Goal: Check status: Check status

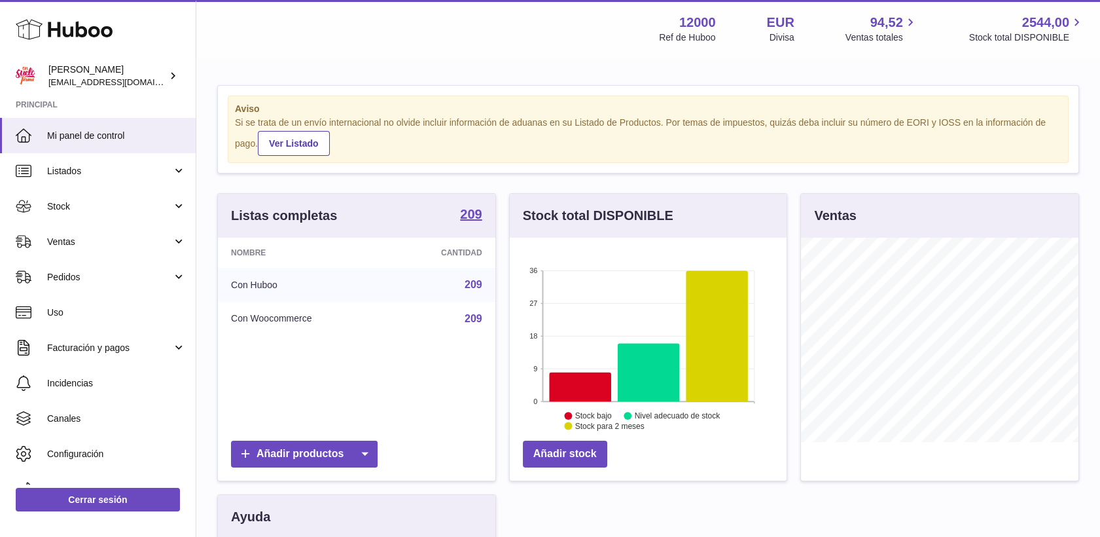
scroll to position [204, 277]
click at [61, 208] on span "Stock" at bounding box center [109, 206] width 125 height 12
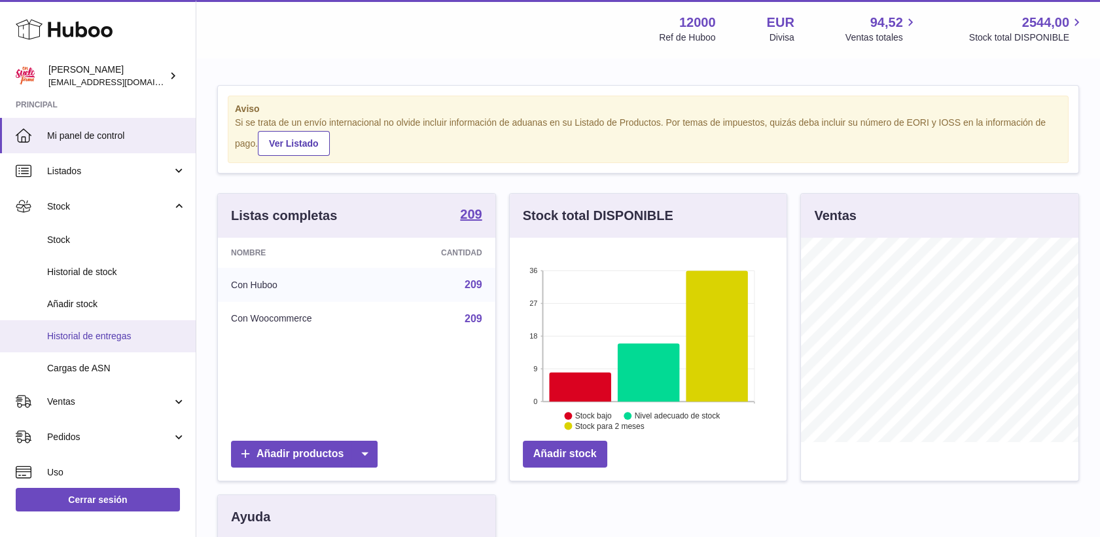
click at [99, 332] on span "Historial de entregas" at bounding box center [116, 336] width 139 height 12
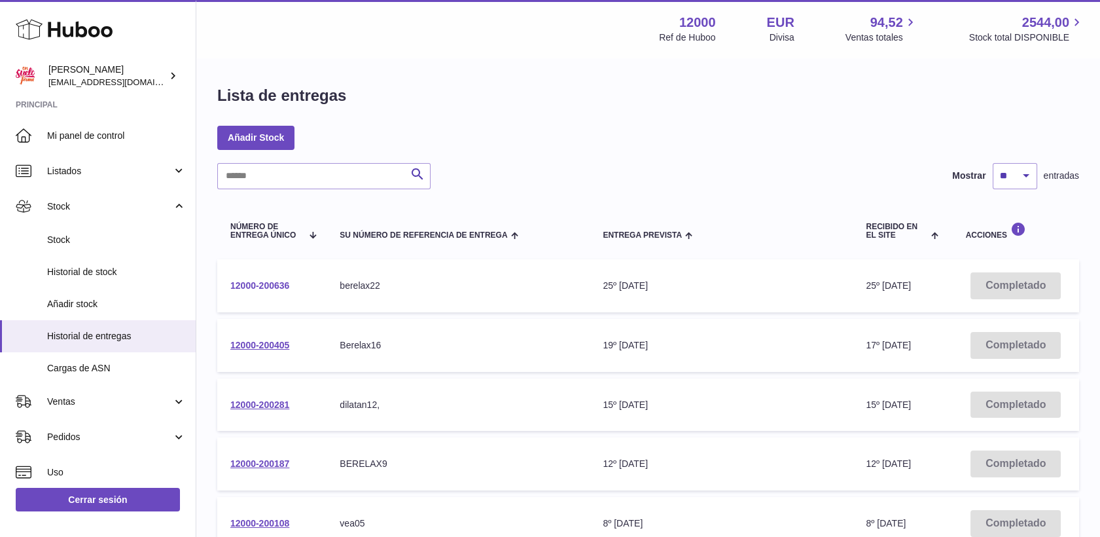
click at [276, 280] on link "12000-200636" at bounding box center [259, 285] width 59 height 10
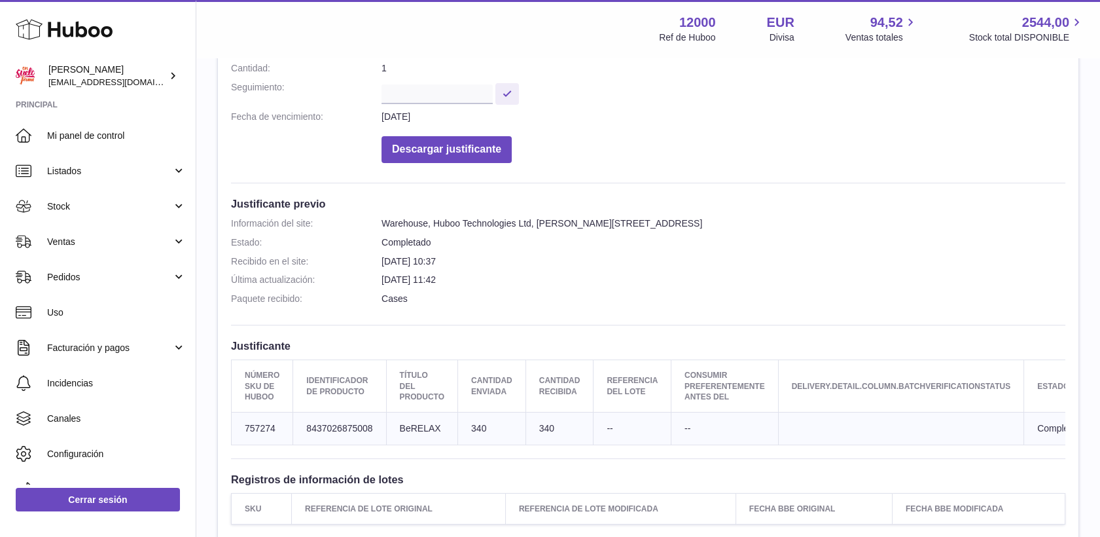
scroll to position [218, 0]
